Goal: Communication & Community: Ask a question

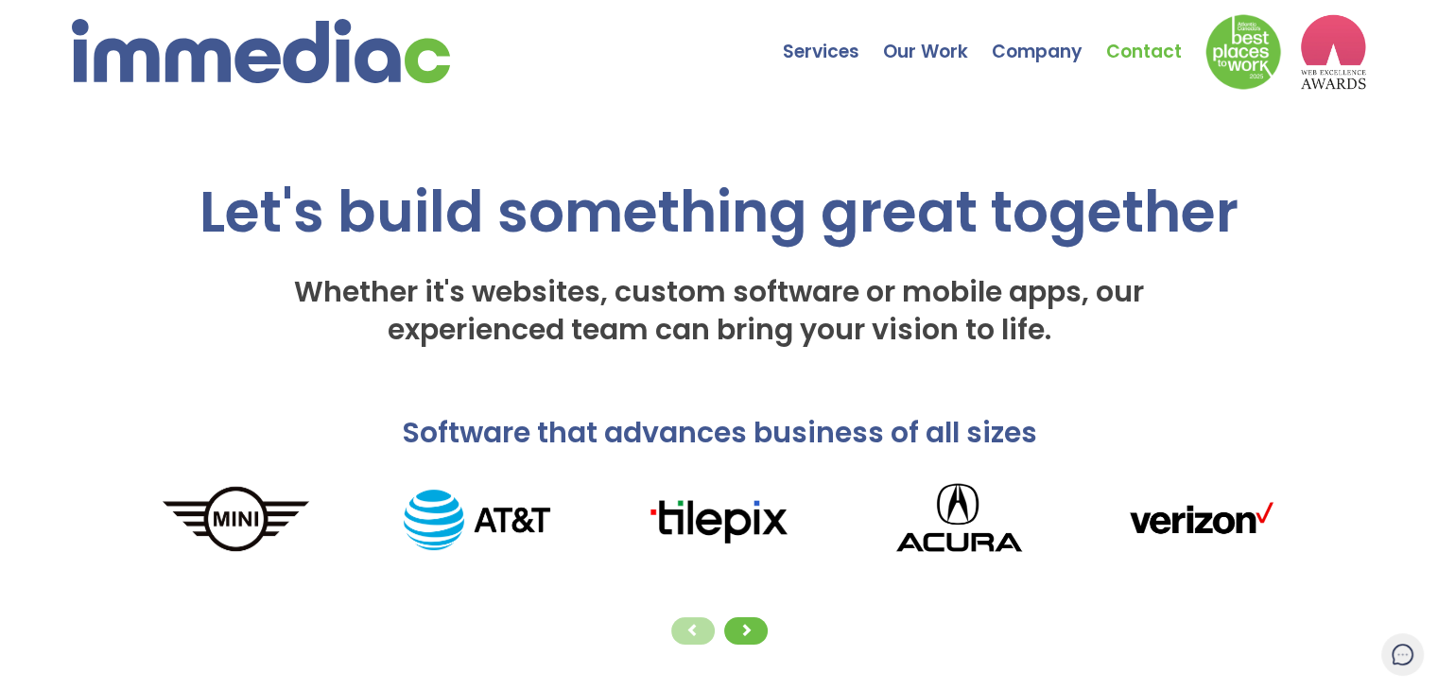
click at [1147, 50] on link "Contact" at bounding box center [1155, 38] width 99 height 66
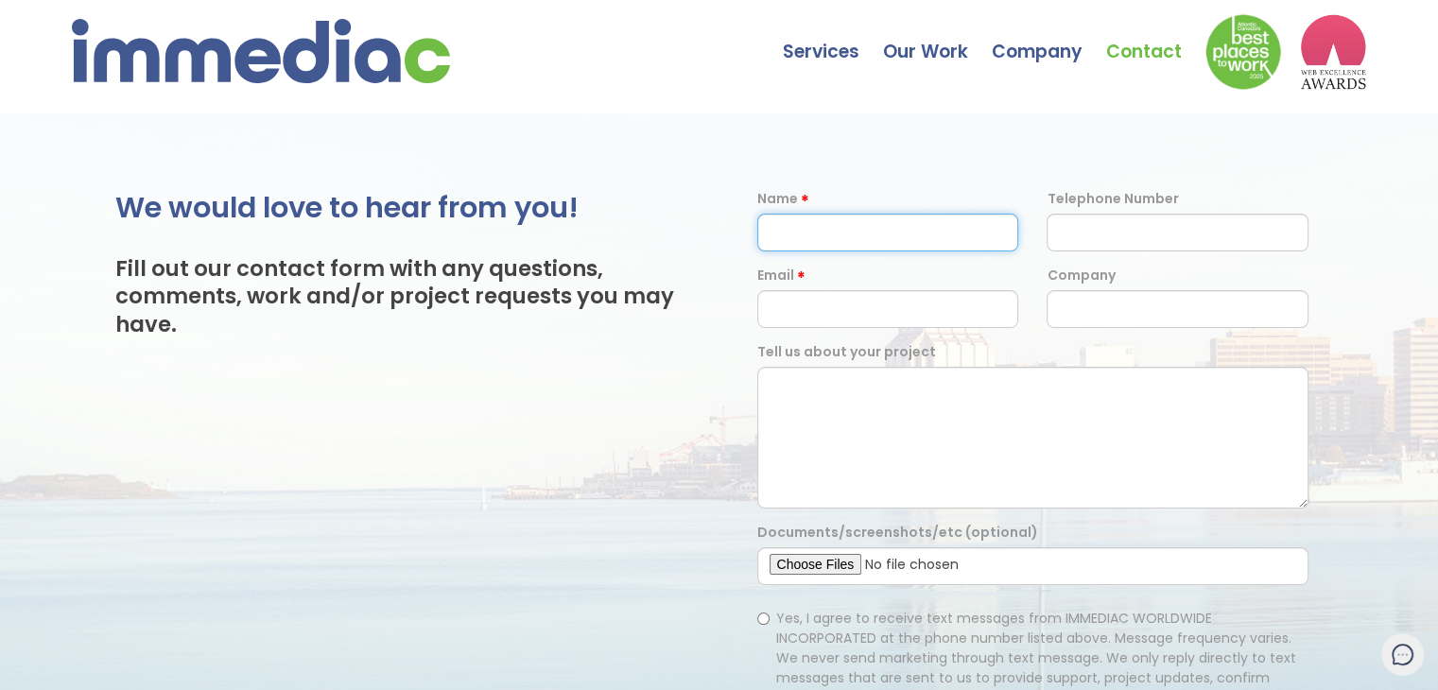
click at [835, 244] on input "text" at bounding box center [888, 233] width 262 height 38
type input "[PERSON_NAME]"
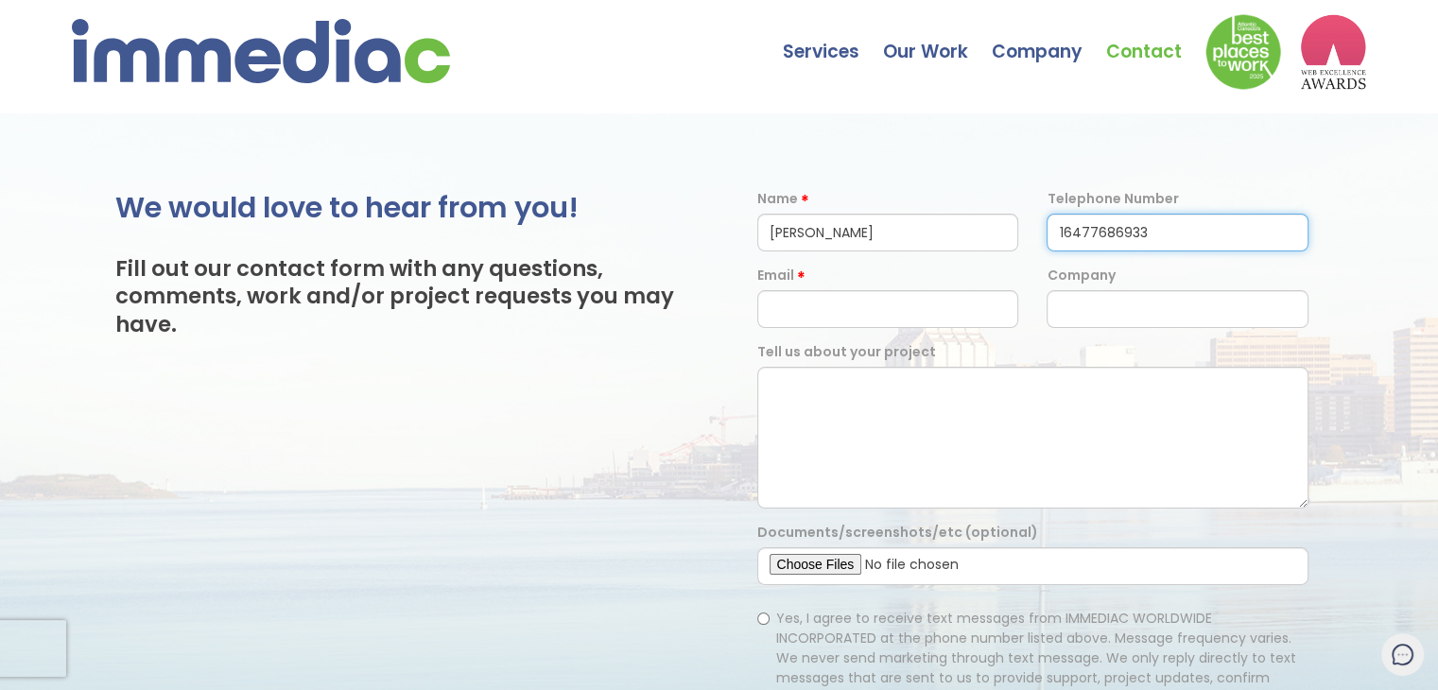
type input "16477686933"
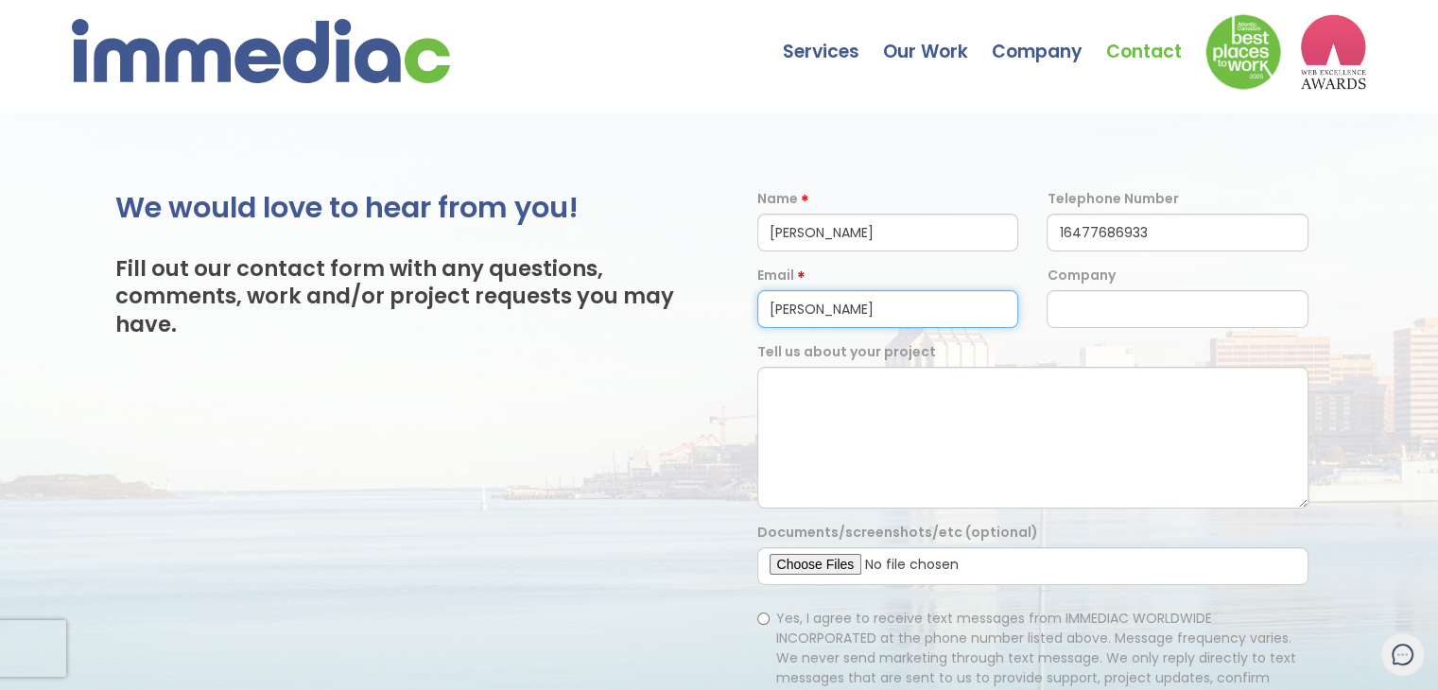
type input "[PERSON_NAME][EMAIL_ADDRESS][DOMAIN_NAME]"
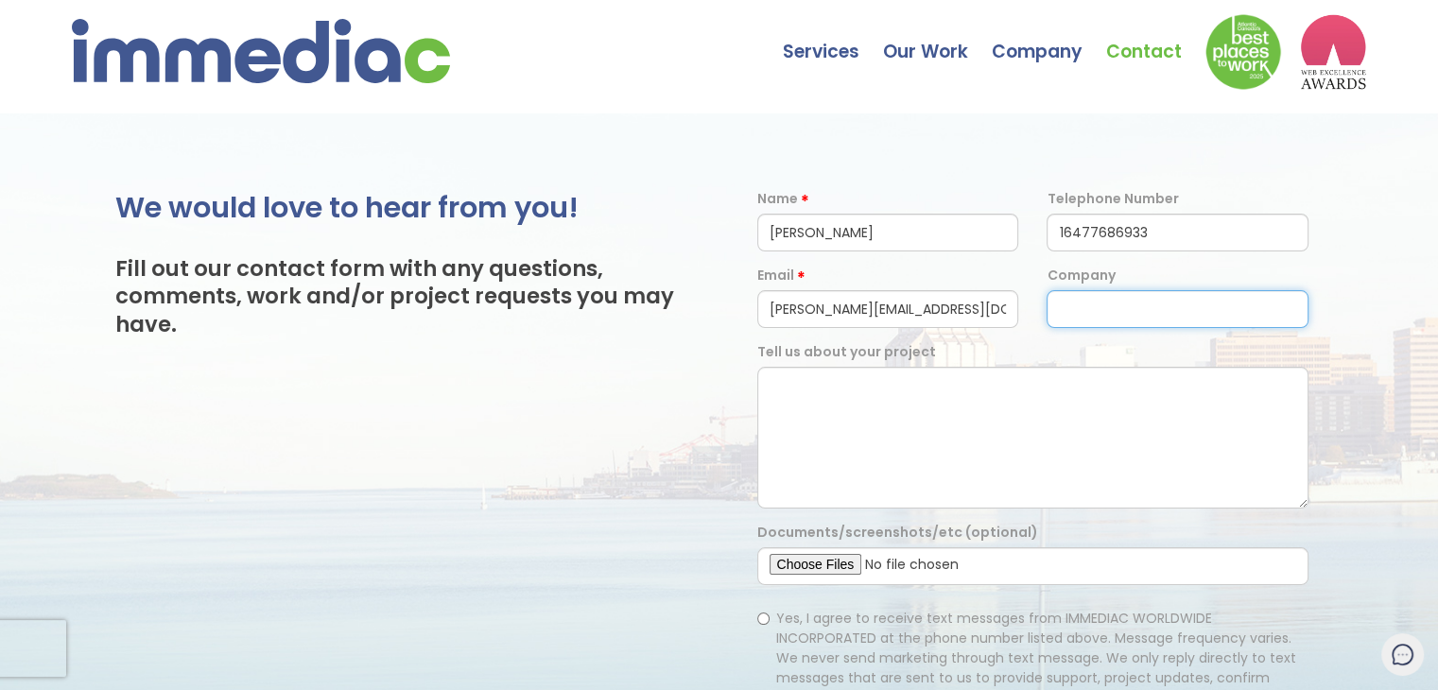
click at [1096, 320] on input "text" at bounding box center [1177, 309] width 262 height 38
type input "Weisetech Developers"
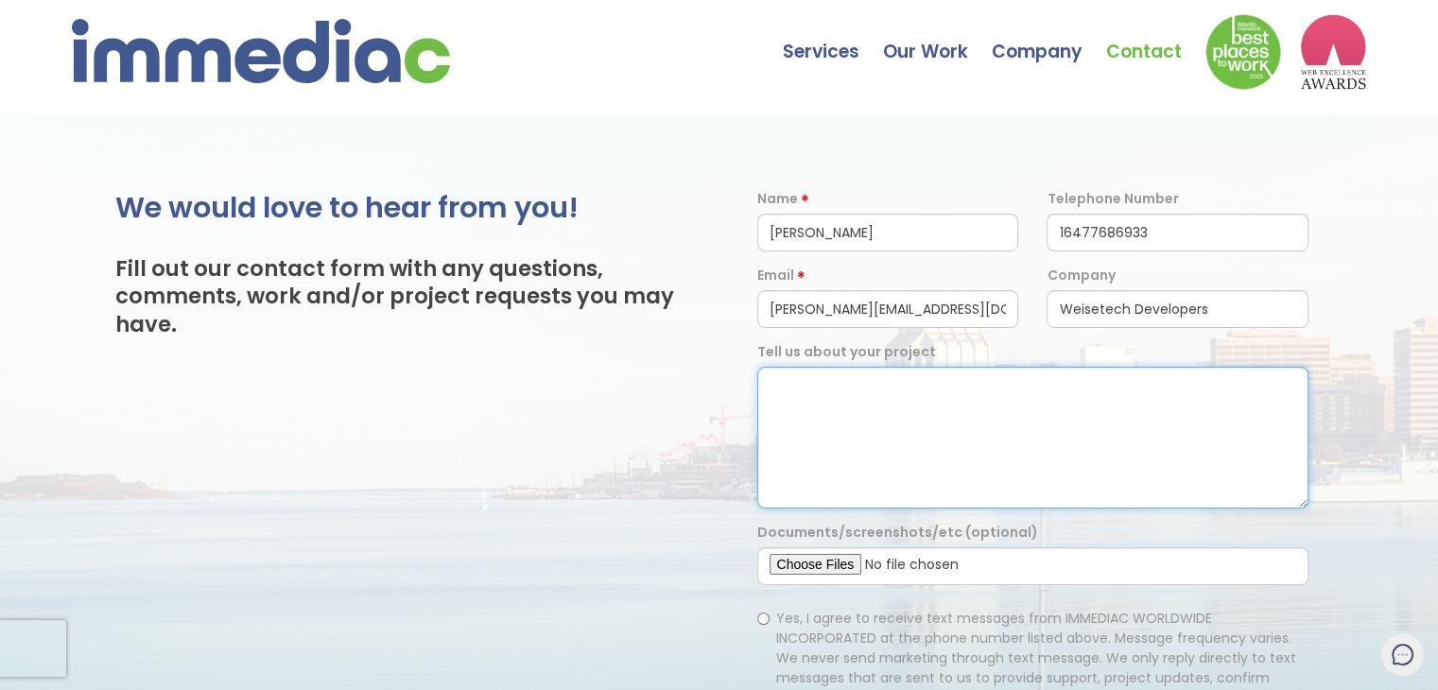
click at [907, 395] on textarea at bounding box center [1033, 438] width 552 height 142
paste textarea "Hi , Weisetech Developers is a Brampton-based IT services company offering spec…"
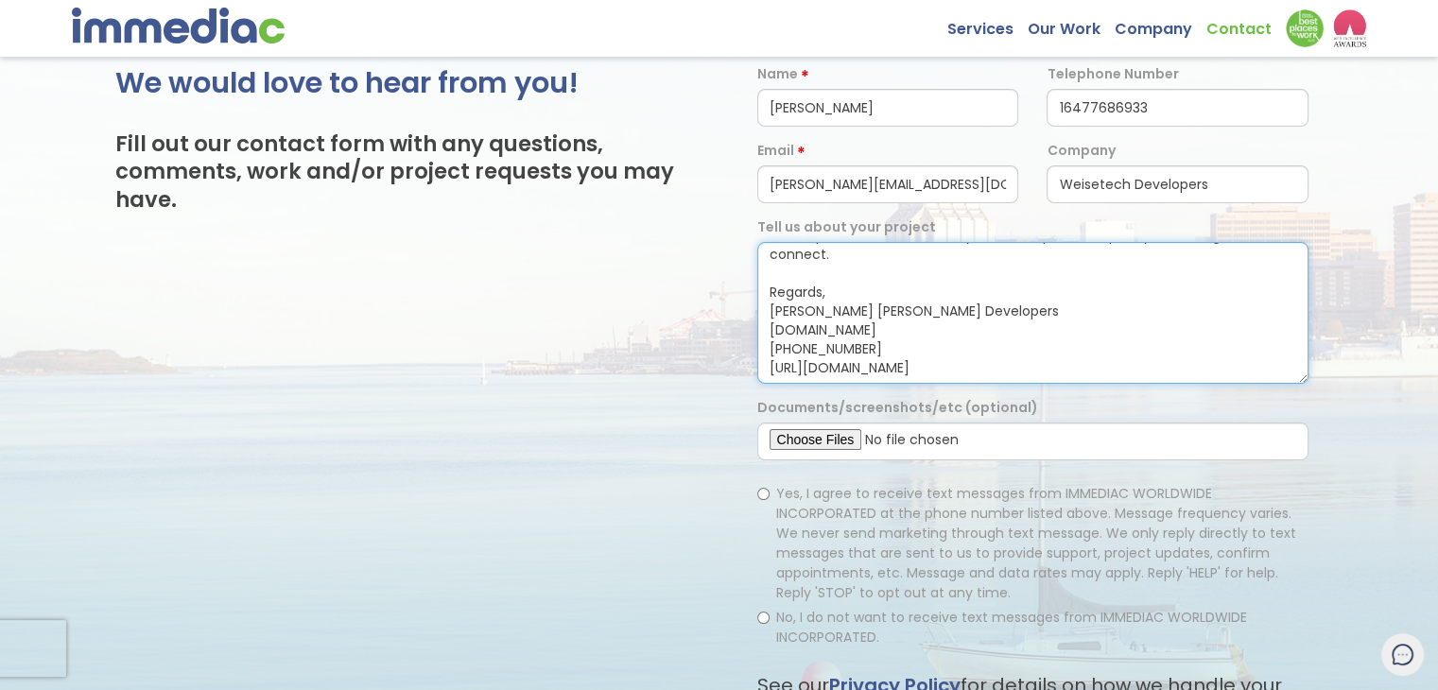
scroll to position [189, 0]
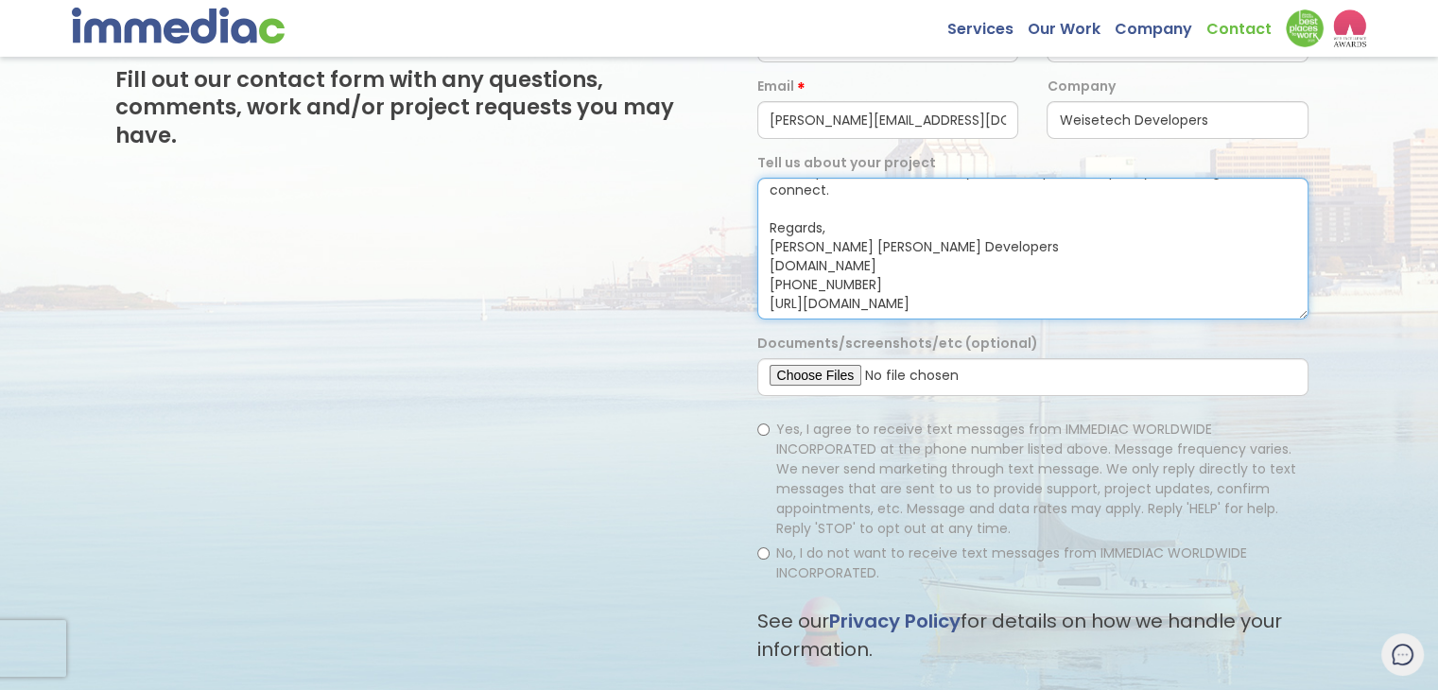
type textarea "Hi , Weisetech Developers is a Brampton-based IT services company offering spec…"
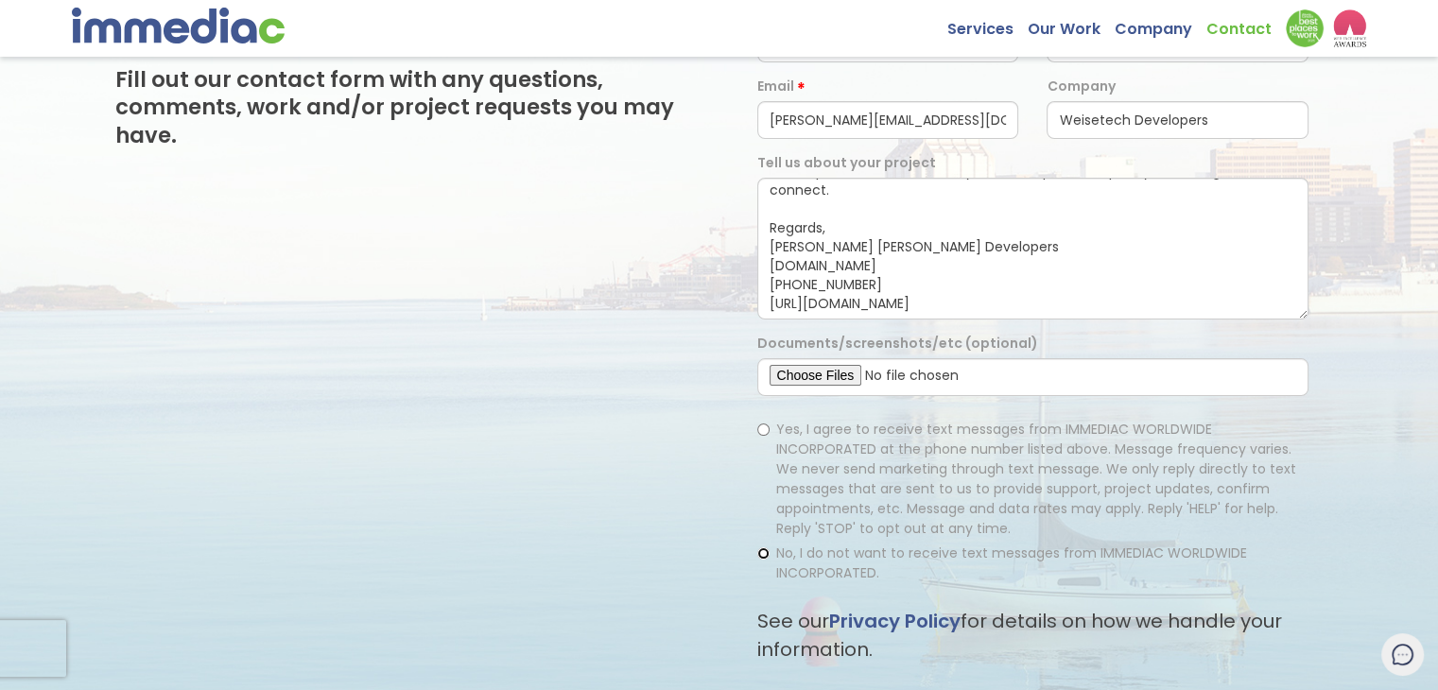
click at [767, 550] on input "No, I do not want to receive text messages from IMMEDIAC WORLDWIDE INCORPORATED." at bounding box center [763, 553] width 12 height 12
radio input "true"
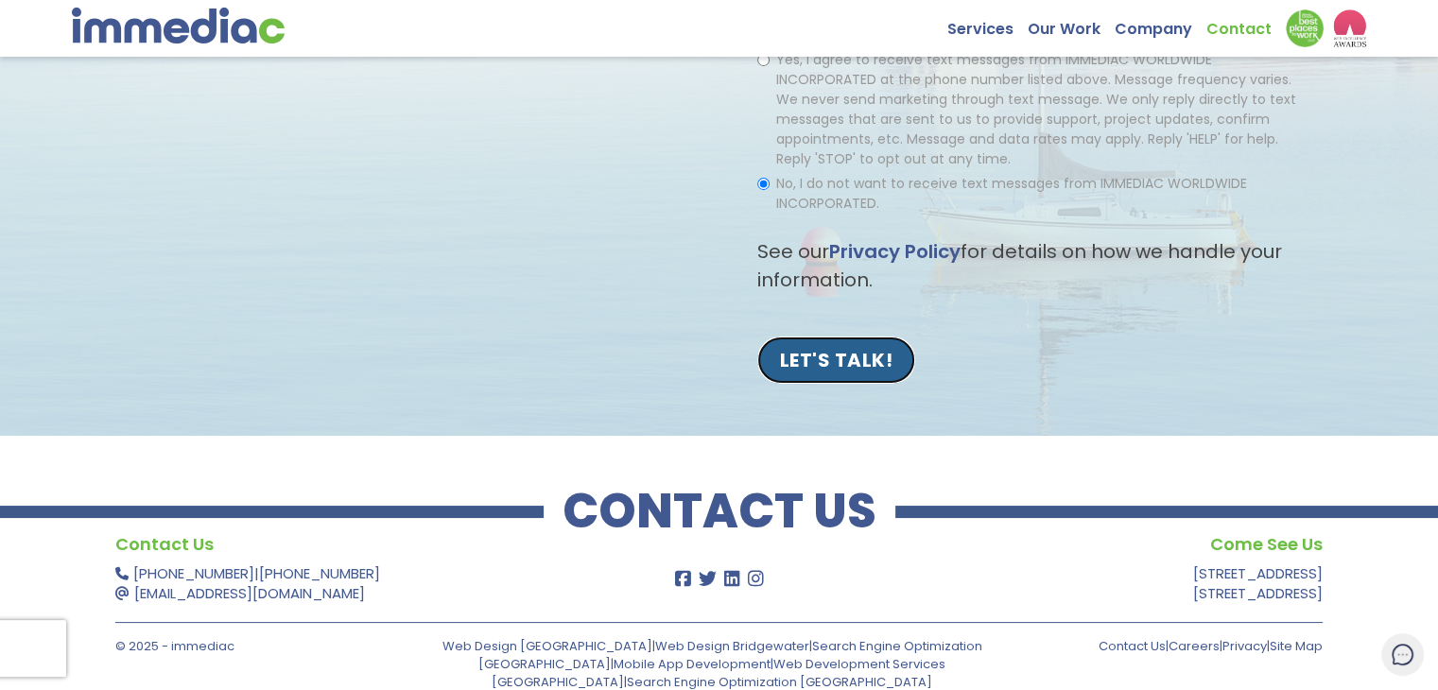
click at [828, 368] on input "LET'S TALK!" at bounding box center [836, 359] width 159 height 47
